Goal: Entertainment & Leisure: Browse casually

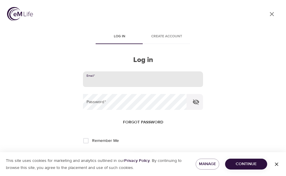
click at [105, 83] on input "email" at bounding box center [143, 79] width 120 height 16
type input "[EMAIL_ADDRESS][PERSON_NAME][DOMAIN_NAME]"
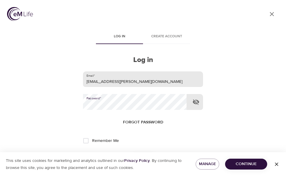
click at [129, 154] on button "Log in" at bounding box center [143, 160] width 29 height 12
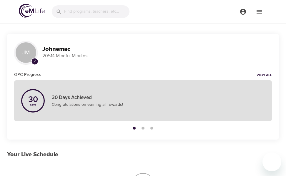
click at [85, 120] on div "30 days 30 Days Achieved Congratulations on earning all rewards!" at bounding box center [143, 100] width 258 height 41
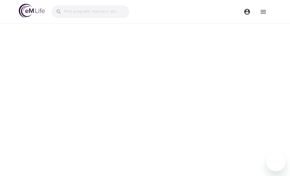
click at [199, 112] on div at bounding box center [145, 88] width 290 height 176
click at [36, 10] on img at bounding box center [32, 11] width 26 height 14
click at [30, 13] on img at bounding box center [32, 11] width 26 height 14
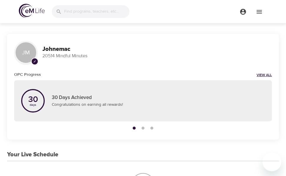
click at [266, 74] on link "View All" at bounding box center [264, 75] width 15 height 5
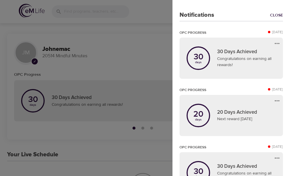
click at [134, 16] on div at bounding box center [145, 88] width 290 height 176
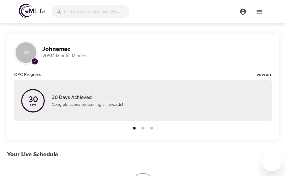
click at [258, 12] on icon "menu" at bounding box center [259, 11] width 7 height 7
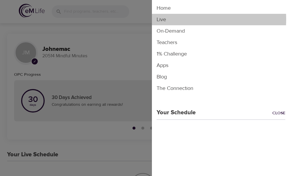
click at [171, 19] on li "Live" at bounding box center [221, 19] width 138 height 11
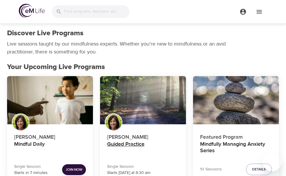
scroll to position [88, 0]
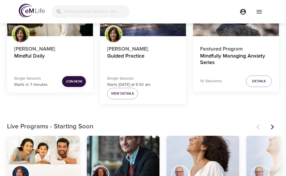
click at [78, 79] on span "Join Now" at bounding box center [74, 82] width 17 height 6
